Goal: Transaction & Acquisition: Purchase product/service

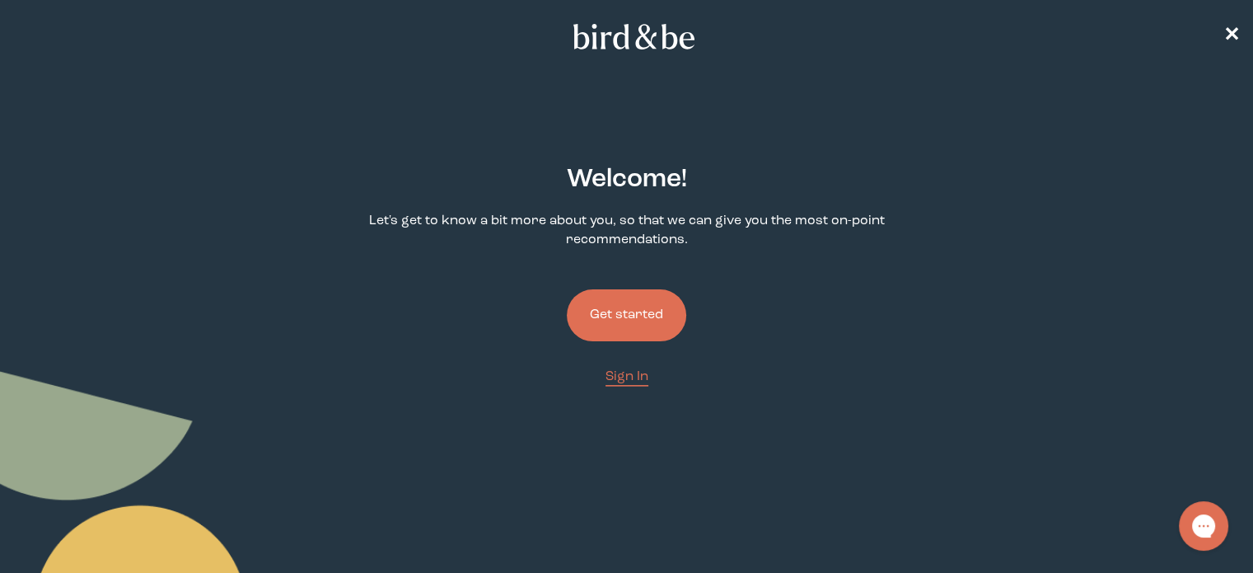
click at [639, 316] on button "Get started" at bounding box center [626, 315] width 119 height 52
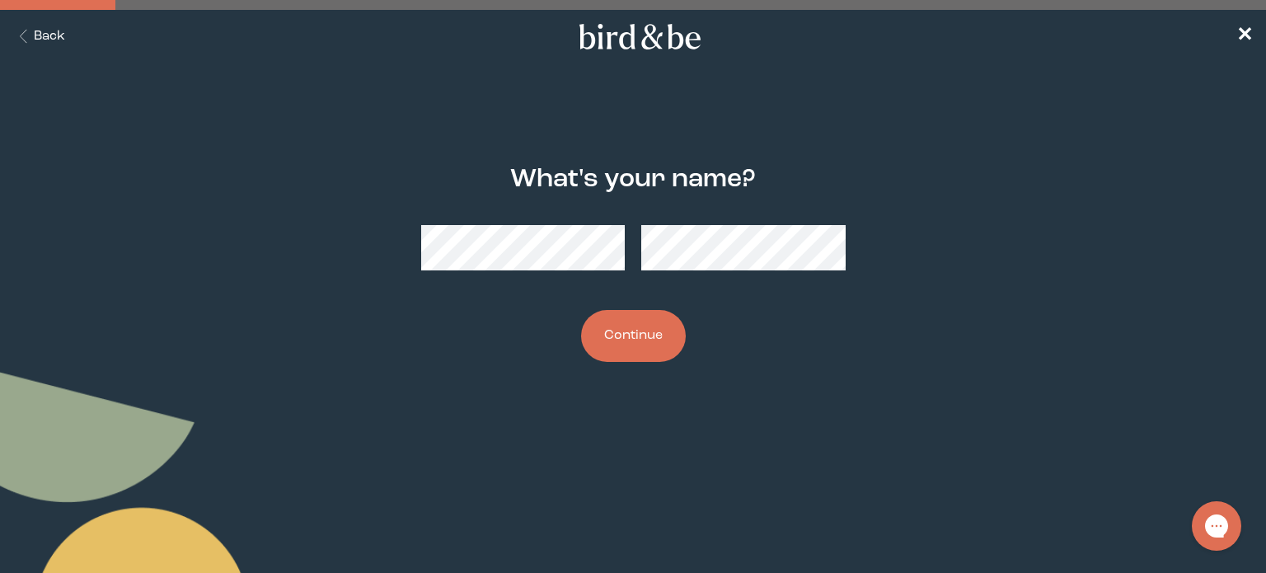
click at [607, 340] on button "Continue" at bounding box center [633, 336] width 105 height 52
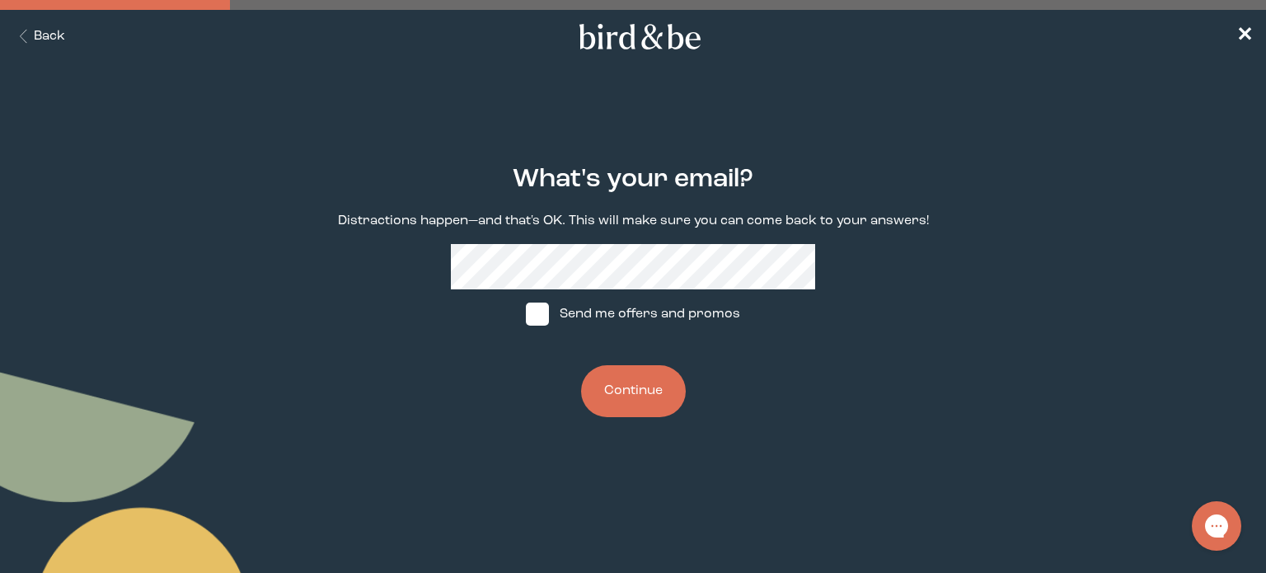
click at [625, 392] on button "Continue" at bounding box center [633, 391] width 105 height 52
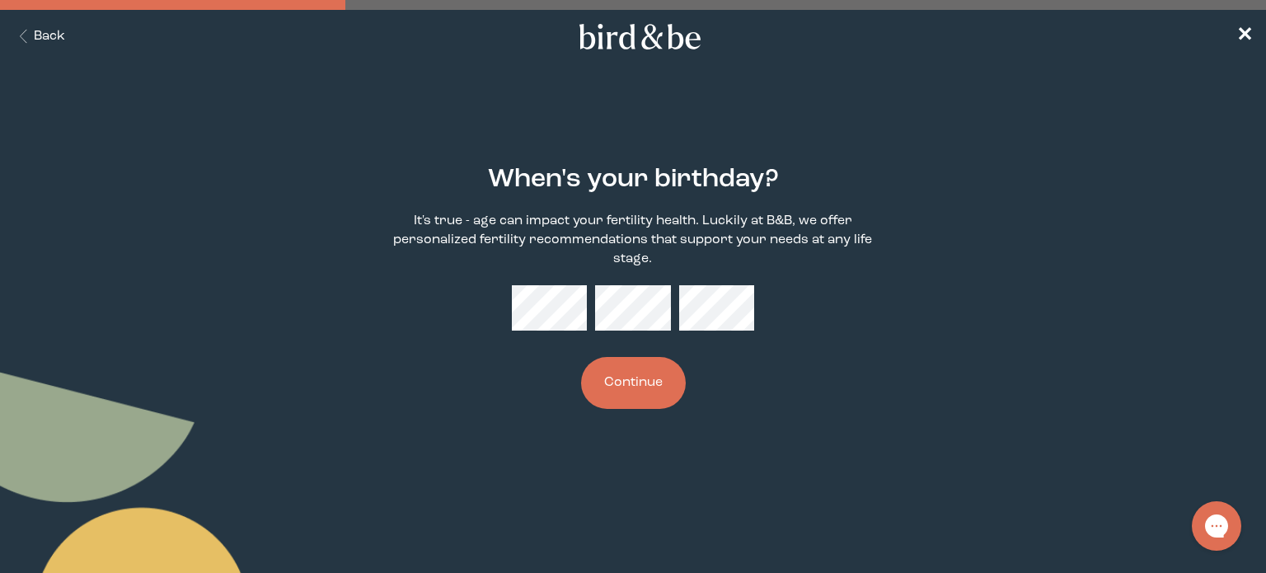
click at [628, 389] on button "Continue" at bounding box center [633, 383] width 105 height 52
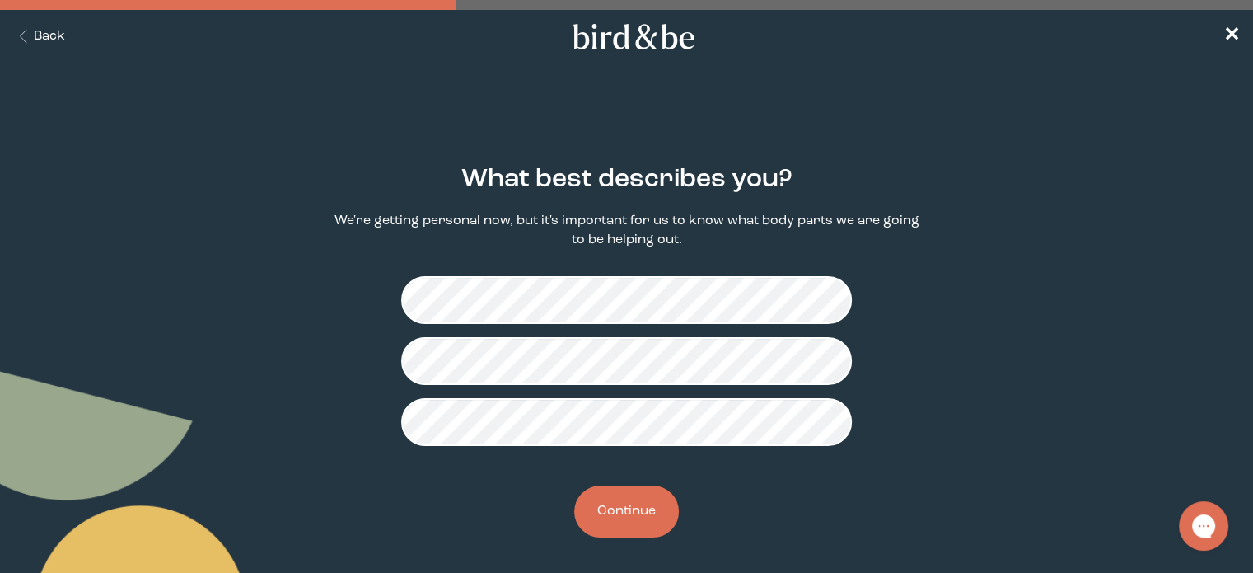
click at [644, 510] on button "Continue" at bounding box center [626, 511] width 105 height 52
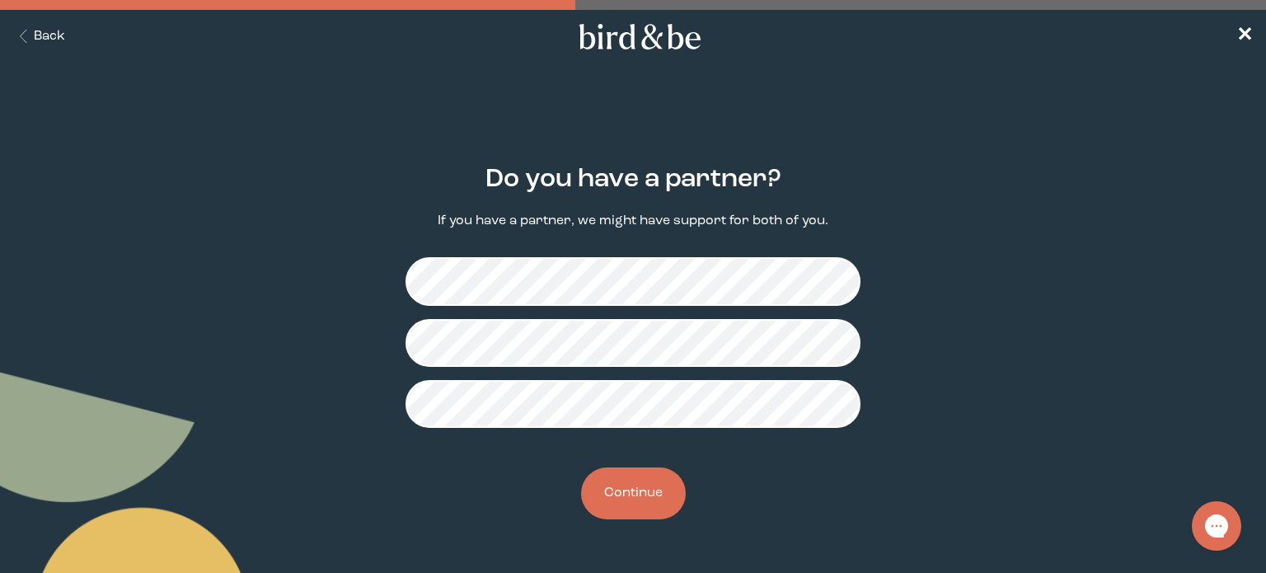
click at [633, 497] on button "Continue" at bounding box center [633, 493] width 105 height 52
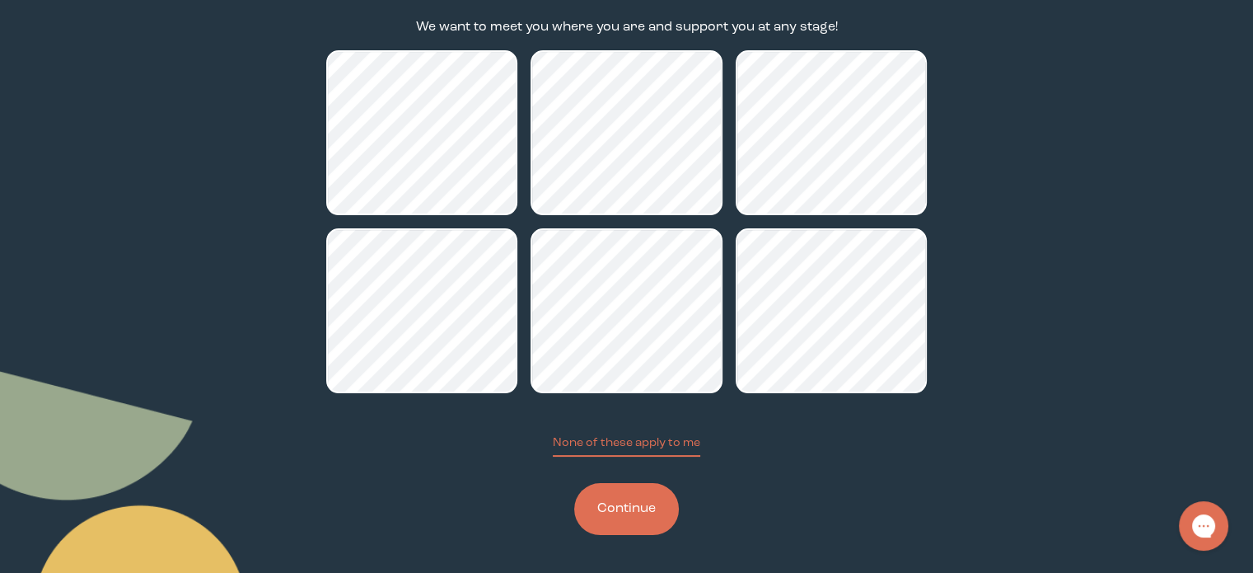
scroll to position [195, 0]
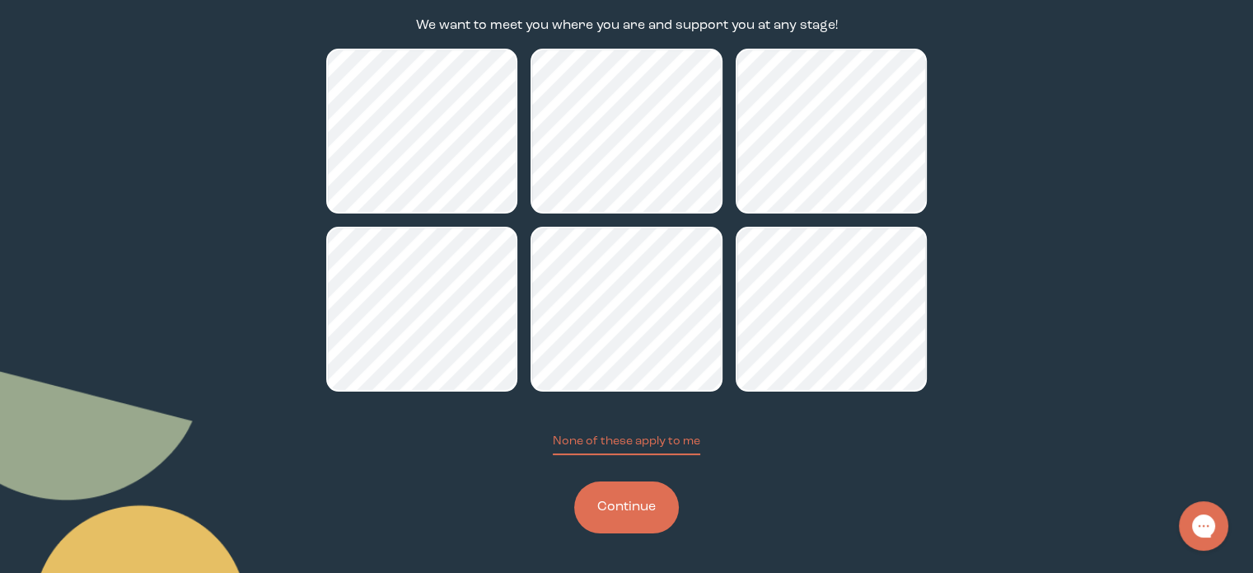
click at [628, 501] on button "Continue" at bounding box center [626, 507] width 105 height 52
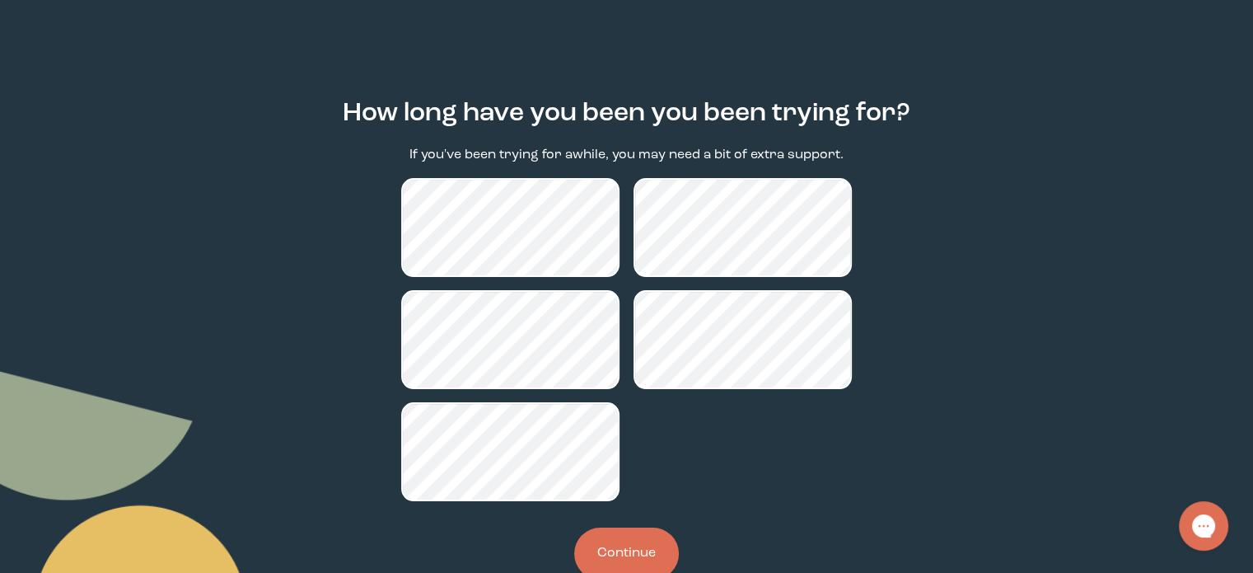
scroll to position [112, 0]
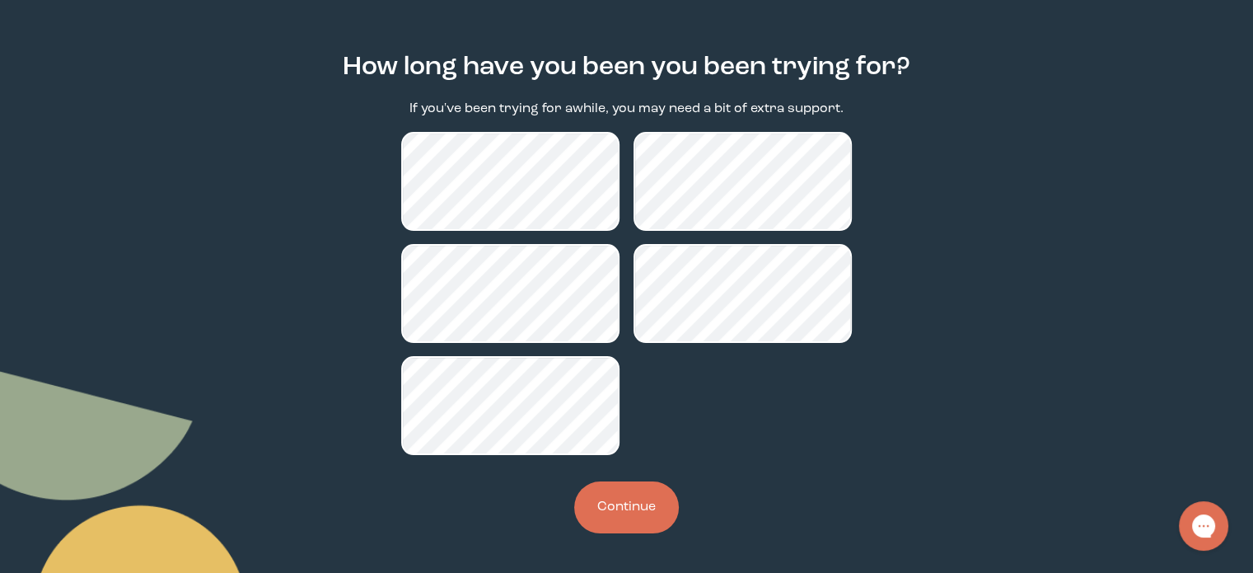
click at [630, 509] on button "Continue" at bounding box center [626, 507] width 105 height 52
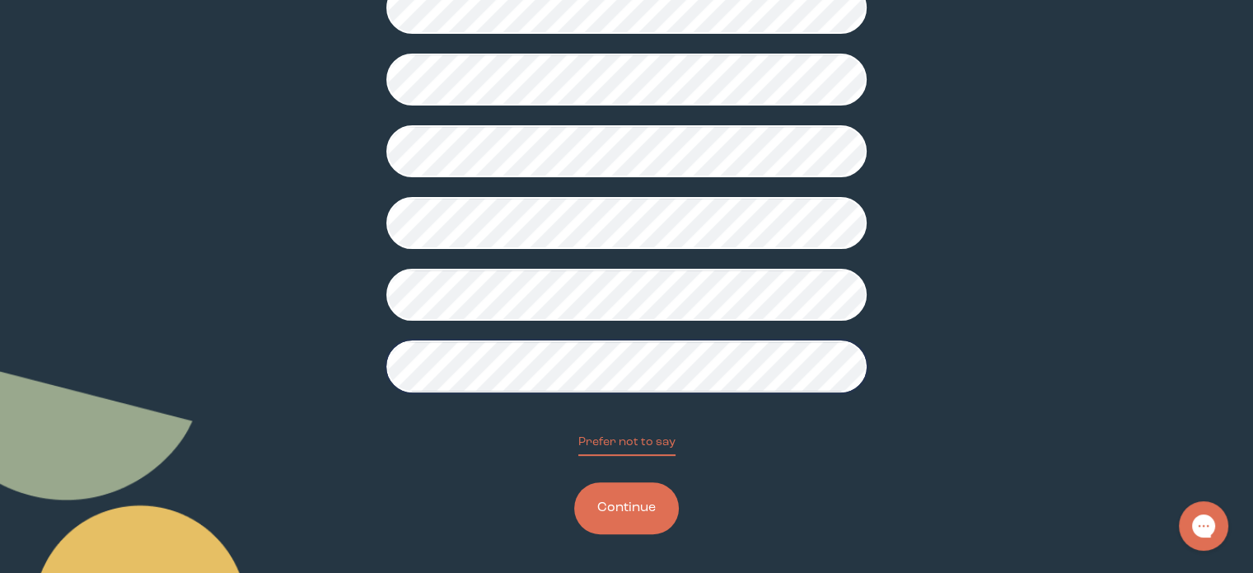
scroll to position [427, 0]
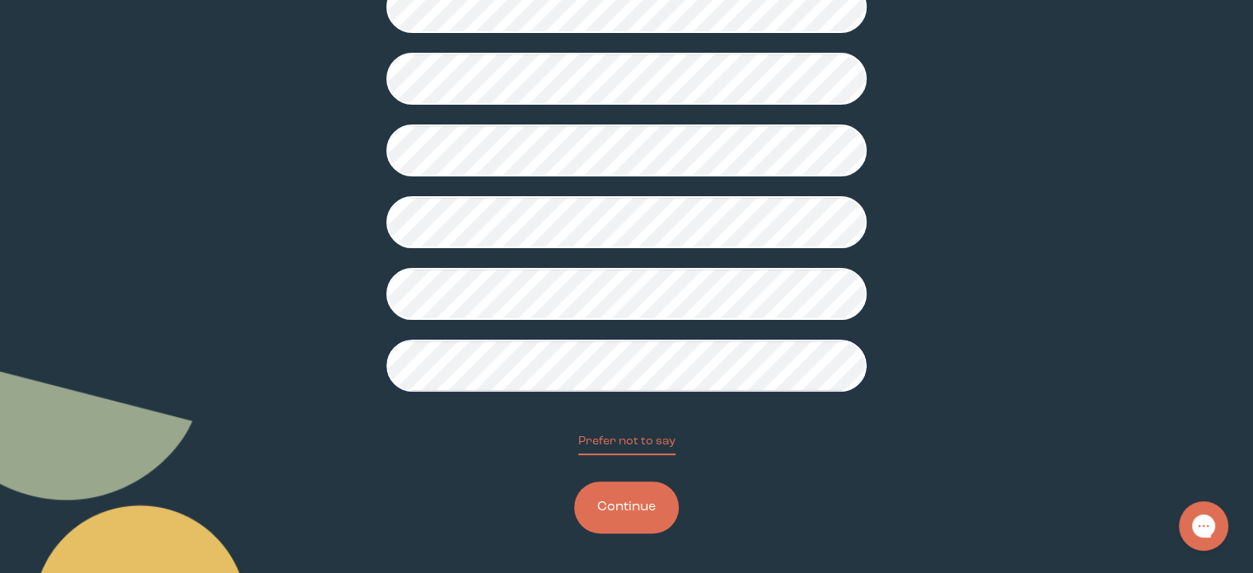
click at [629, 509] on button "Continue" at bounding box center [626, 507] width 105 height 52
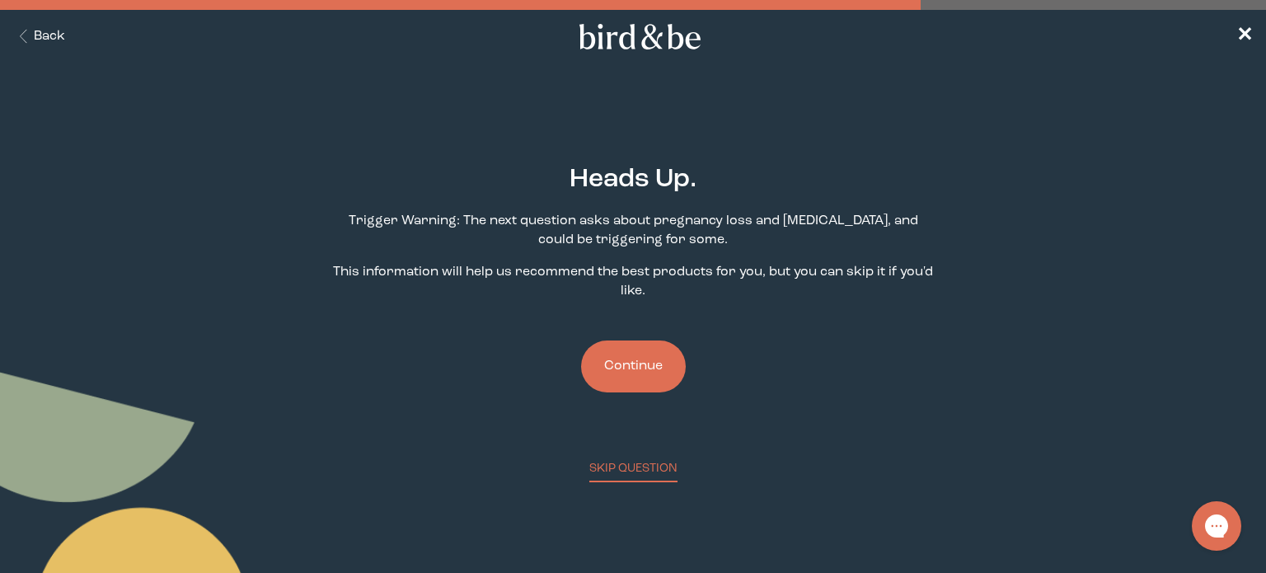
click at [635, 365] on button "Continue" at bounding box center [633, 366] width 105 height 52
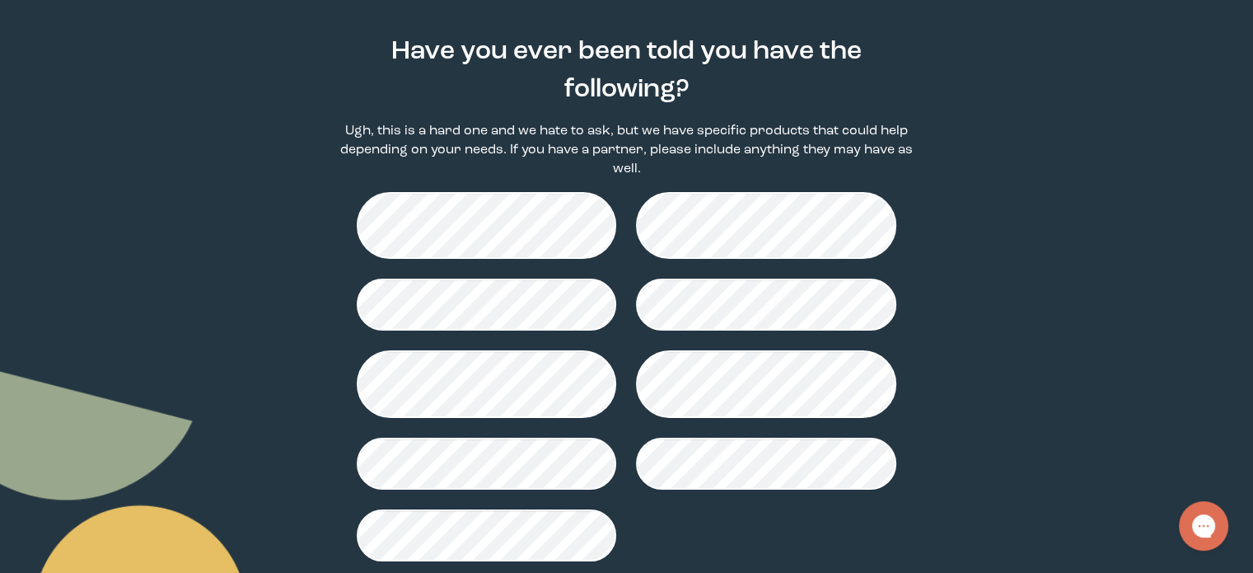
scroll to position [165, 0]
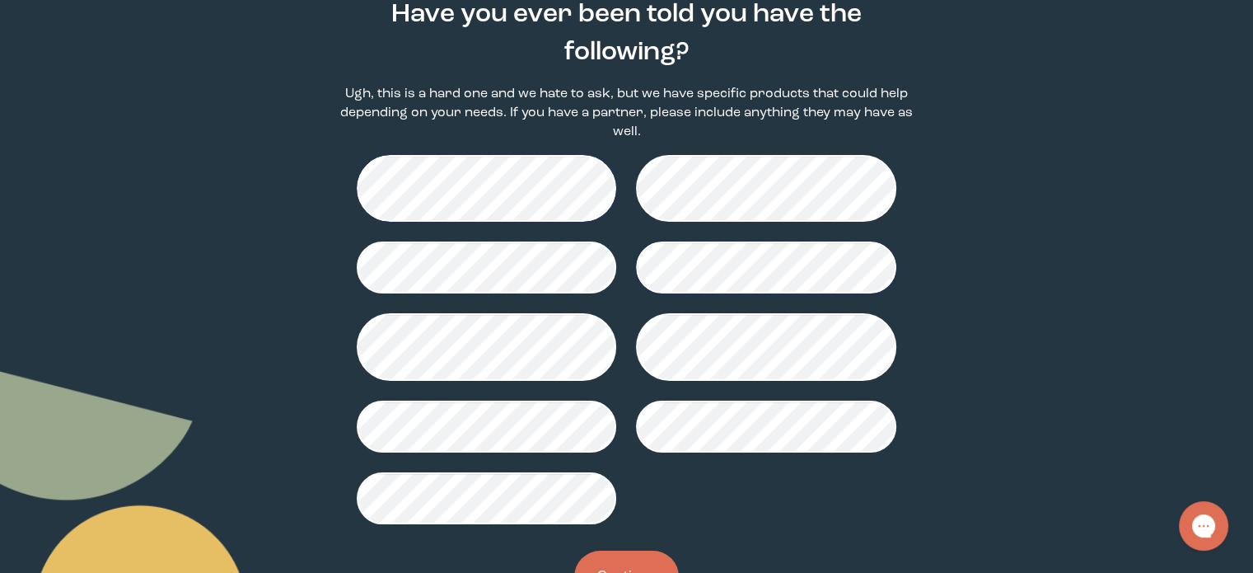
click at [640, 553] on button "Continue" at bounding box center [626, 576] width 105 height 52
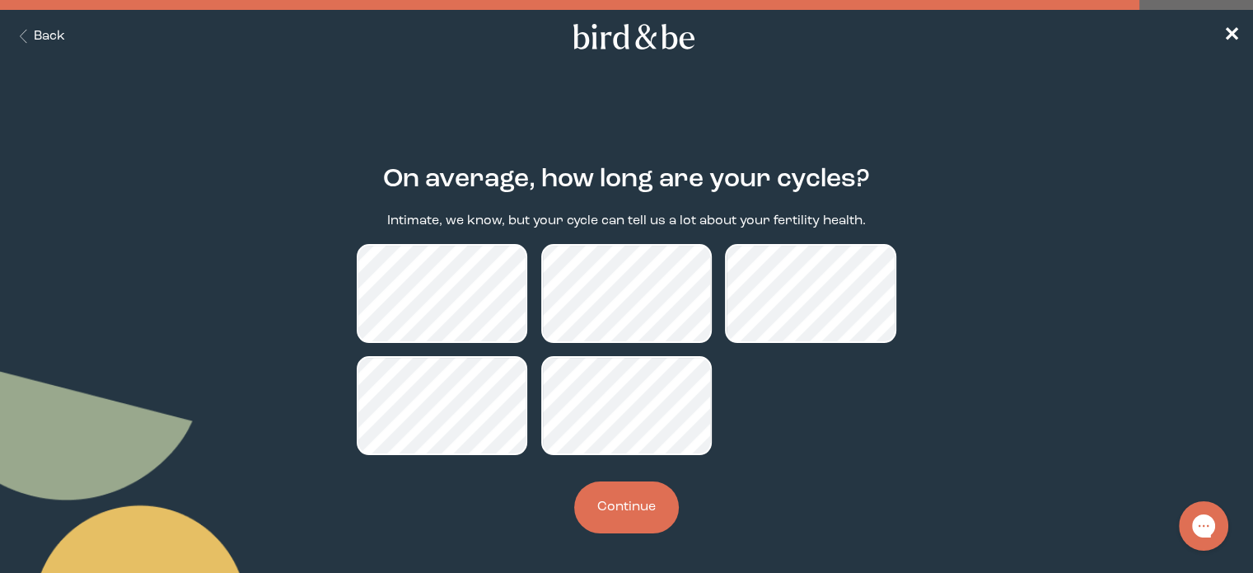
click at [609, 510] on button "Continue" at bounding box center [626, 507] width 105 height 52
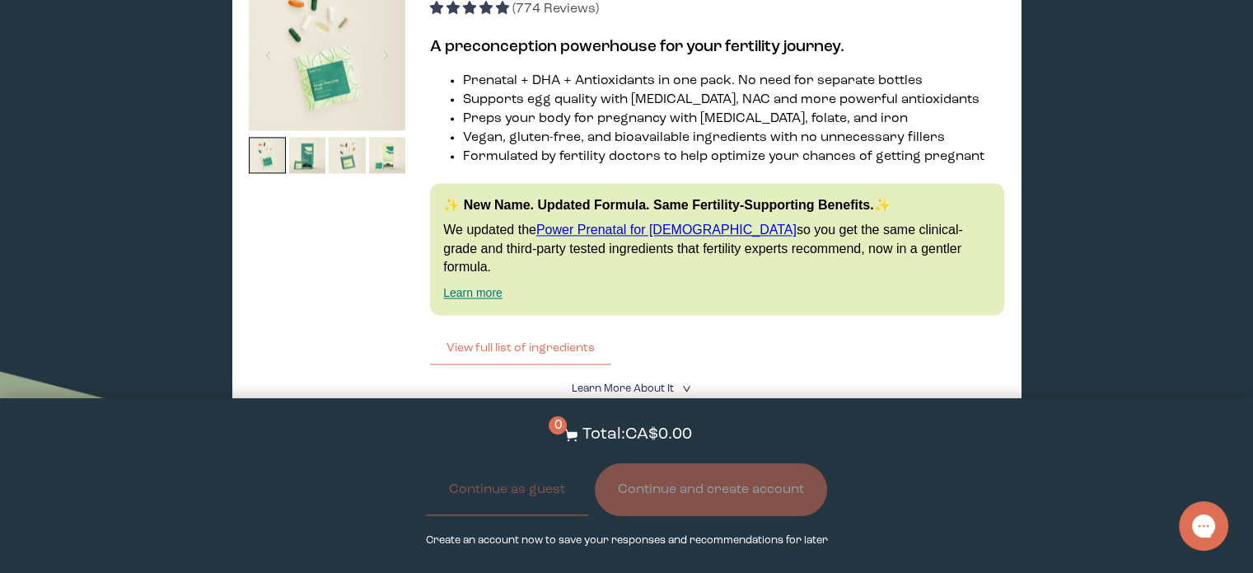
scroll to position [2637, 0]
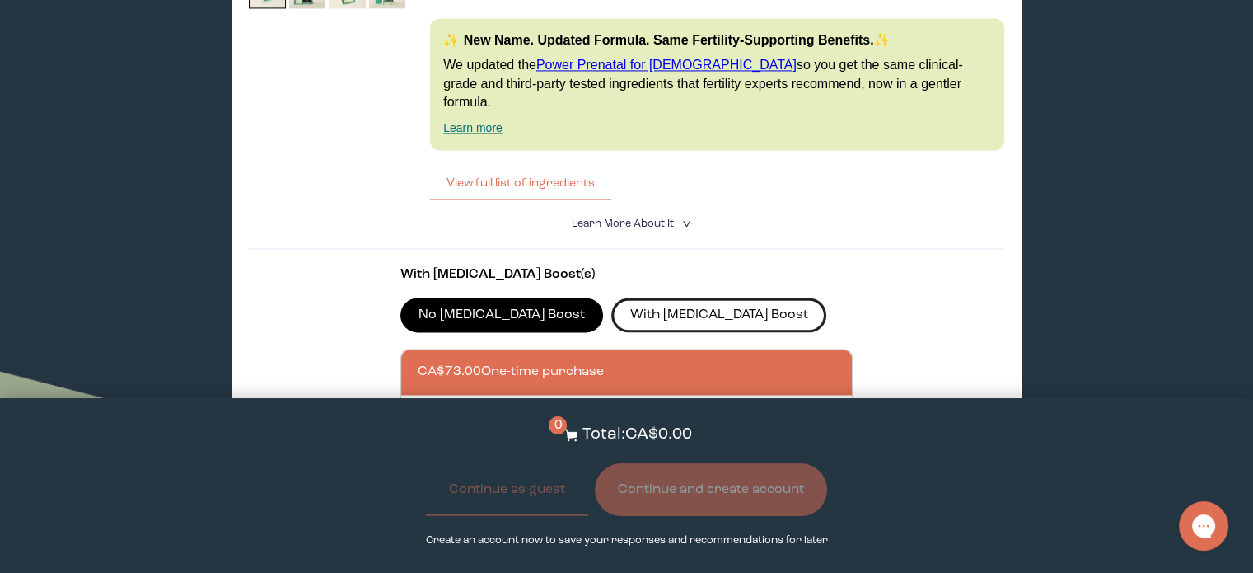
click at [628, 297] on label "With [MEDICAL_DATA] Boost" at bounding box center [718, 314] width 215 height 35
click at [0, 0] on input "With [MEDICAL_DATA] Boost" at bounding box center [0, 0] width 0 height 0
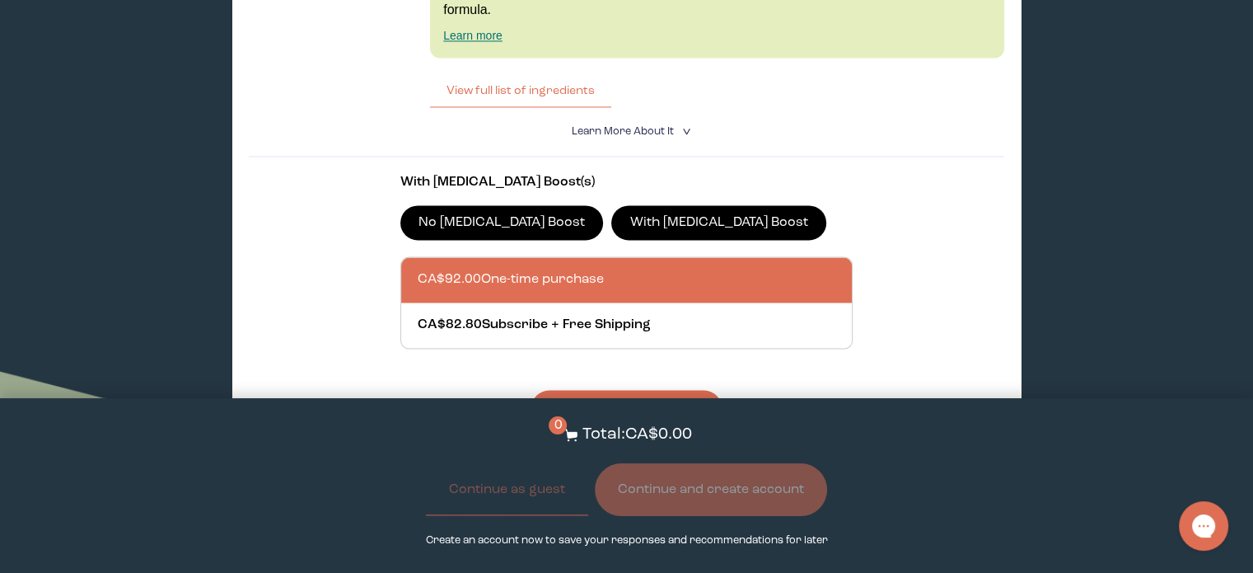
scroll to position [2802, 0]
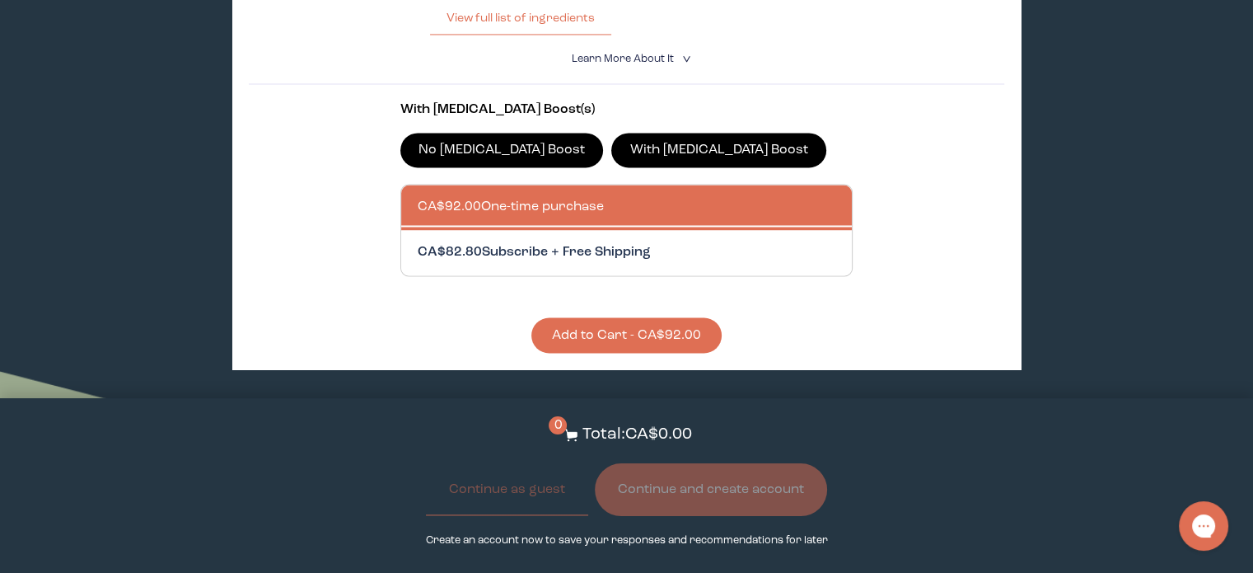
click at [496, 232] on div at bounding box center [644, 252] width 452 height 45
click at [418, 242] on input "CA$82.80 Subscribe + Free Shipping" at bounding box center [417, 242] width 1 height 1
radio input "true"
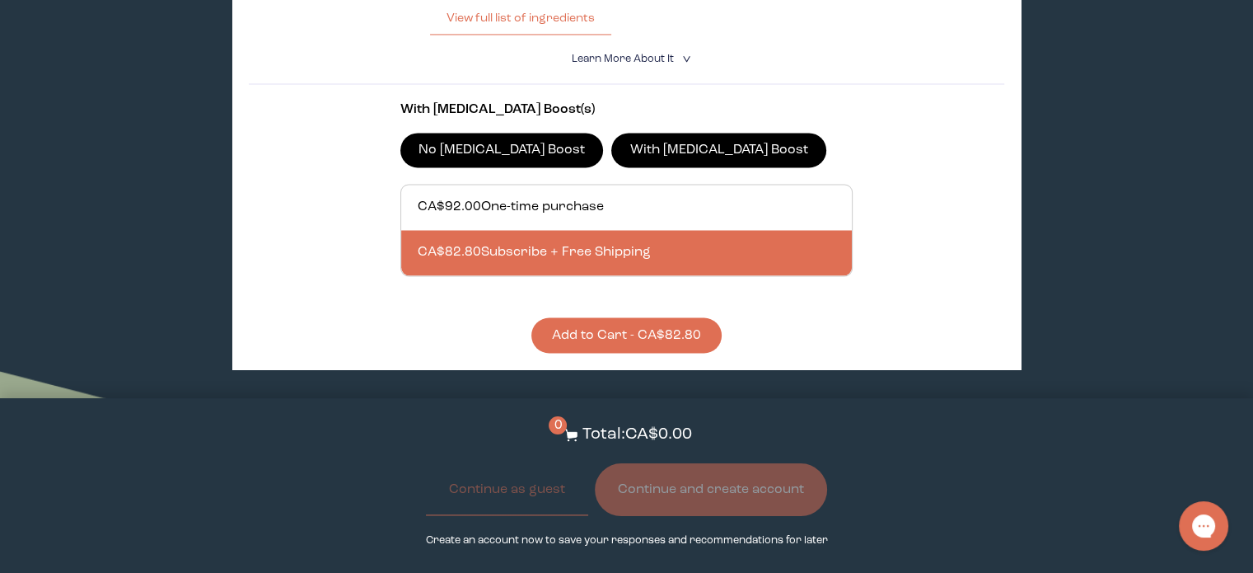
click at [641, 317] on button "Add to Cart - CA$82.80" at bounding box center [626, 334] width 190 height 35
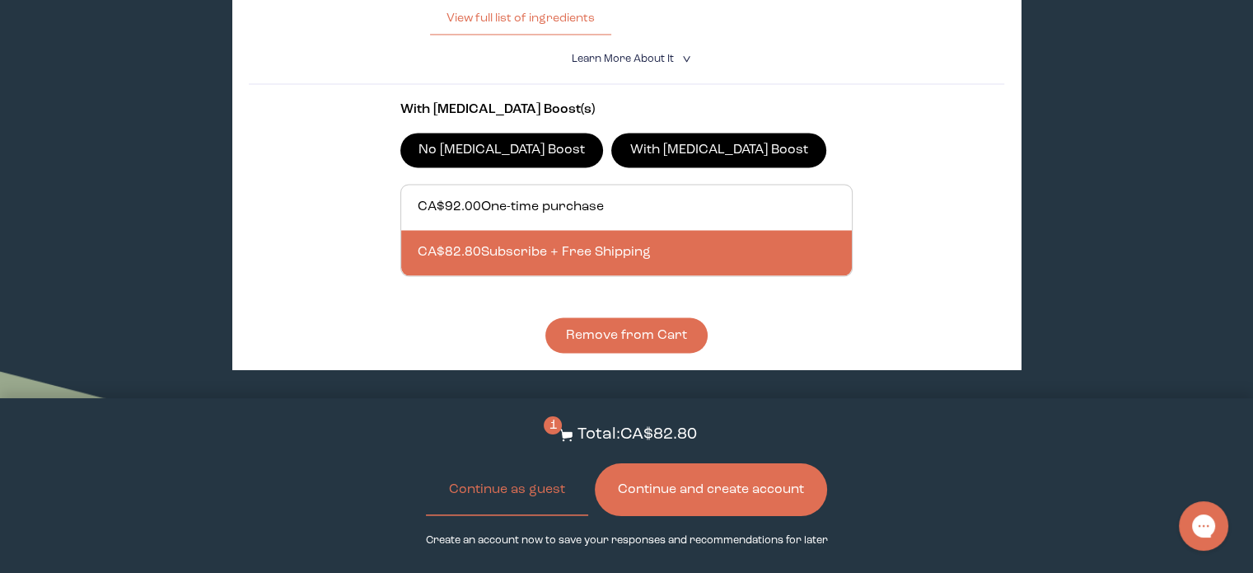
click at [738, 485] on button "Continue and create account" at bounding box center [711, 489] width 232 height 53
